Goal: Book appointment/travel/reservation

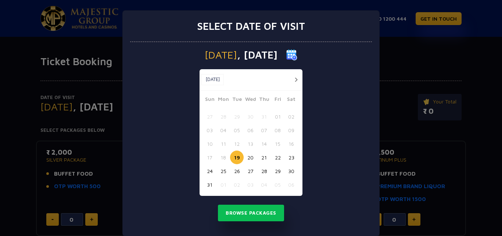
click at [248, 159] on button "20" at bounding box center [251, 157] width 14 height 14
click at [243, 216] on button "Browse Packages" at bounding box center [251, 212] width 66 height 17
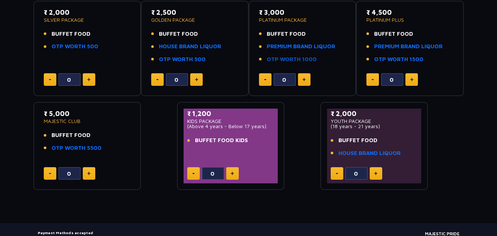
scroll to position [147, 0]
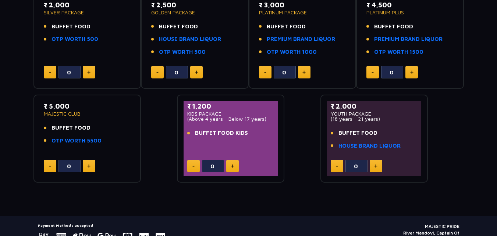
drag, startPoint x: 192, startPoint y: 104, endPoint x: 216, endPoint y: 104, distance: 24.3
click at [216, 104] on p "₹ 1,200" at bounding box center [230, 106] width 87 height 10
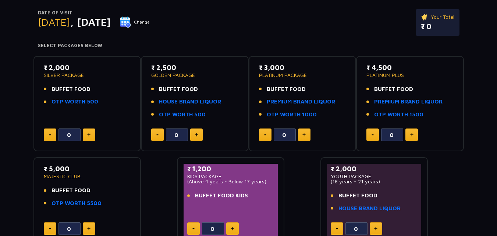
scroll to position [72, 0]
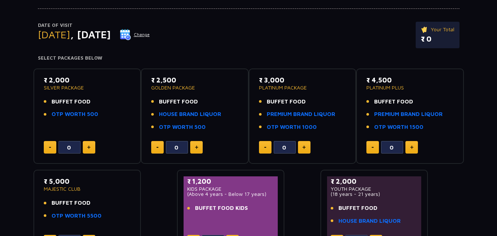
click at [308, 149] on button at bounding box center [304, 147] width 13 height 13
type input "2"
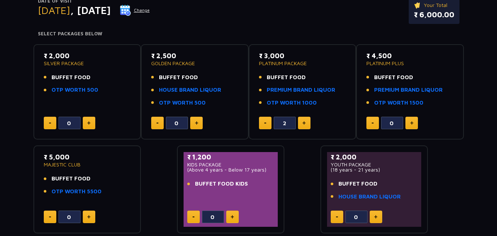
scroll to position [109, 0]
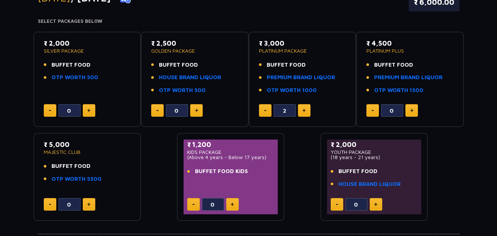
click at [229, 201] on button at bounding box center [232, 204] width 13 height 13
click at [229, 202] on button at bounding box center [232, 204] width 13 height 13
type input "2"
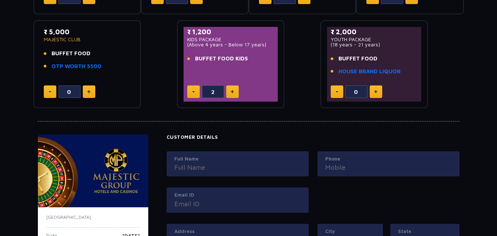
scroll to position [329, 0]
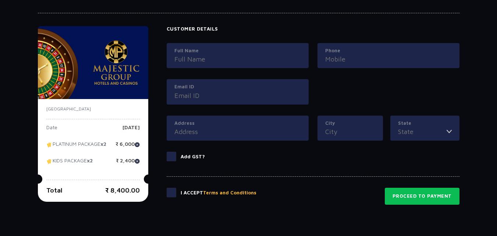
click at [172, 157] on span at bounding box center [172, 156] width 10 height 10
click at [0, 0] on input "Add GST?" at bounding box center [0, 0] width 0 height 0
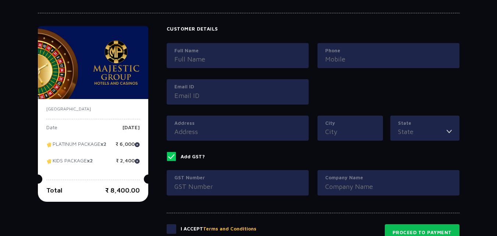
click at [172, 157] on span at bounding box center [172, 156] width 10 height 10
click at [0, 0] on input "Add GST?" at bounding box center [0, 0] width 0 height 0
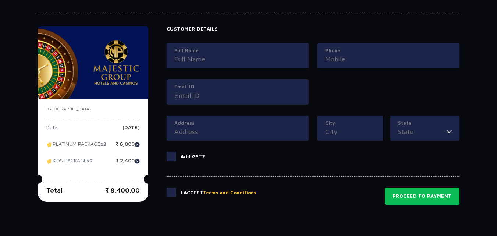
click at [171, 194] on span at bounding box center [172, 193] width 10 height 10
click at [0, 0] on input "checkbox" at bounding box center [0, 0] width 0 height 0
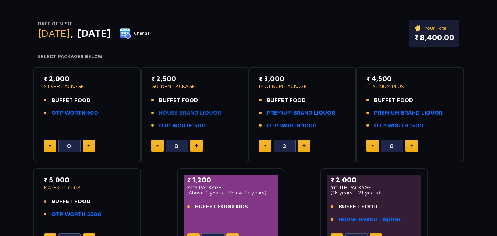
scroll to position [0, 0]
